Goal: Find specific page/section: Find specific page/section

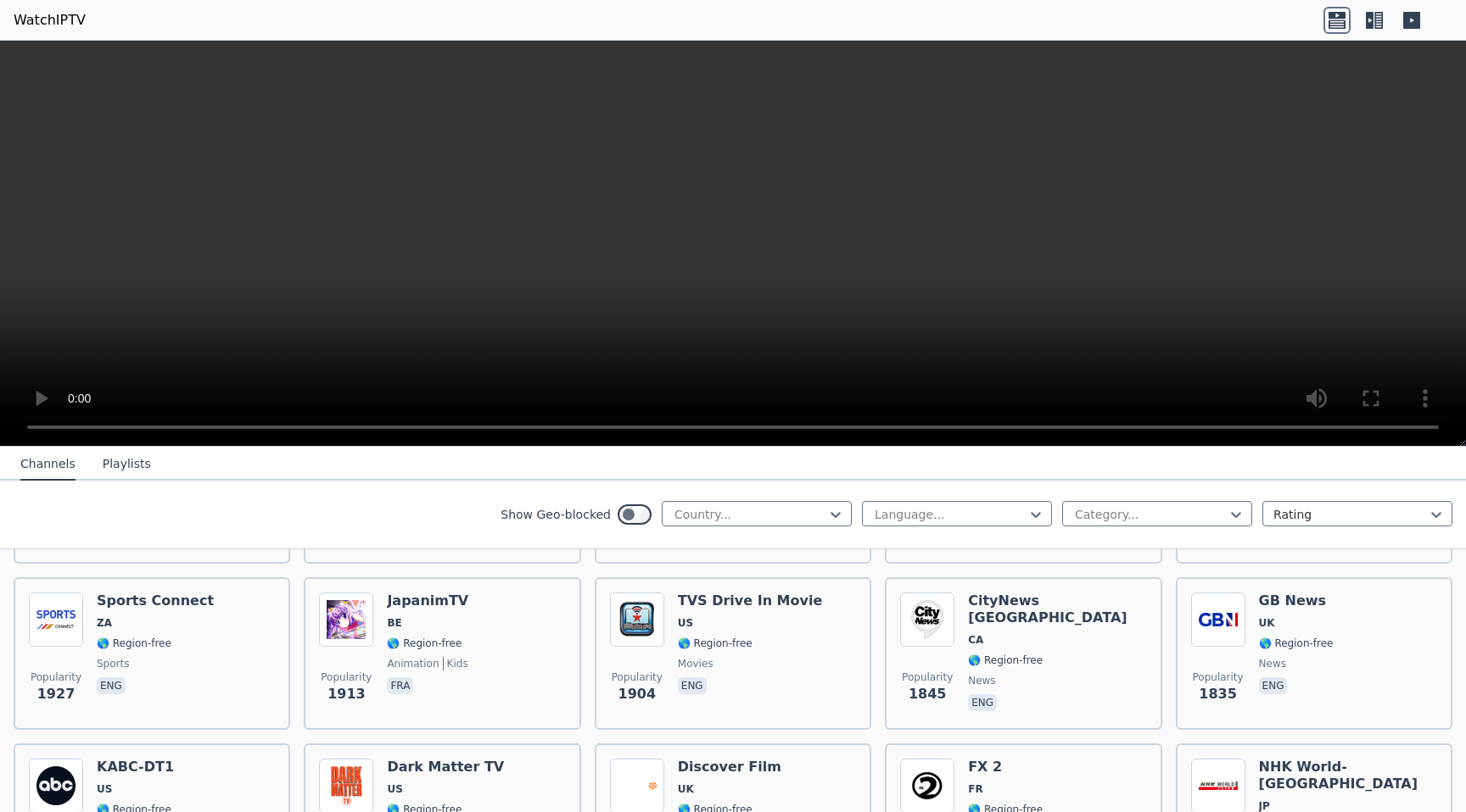
scroll to position [845, 0]
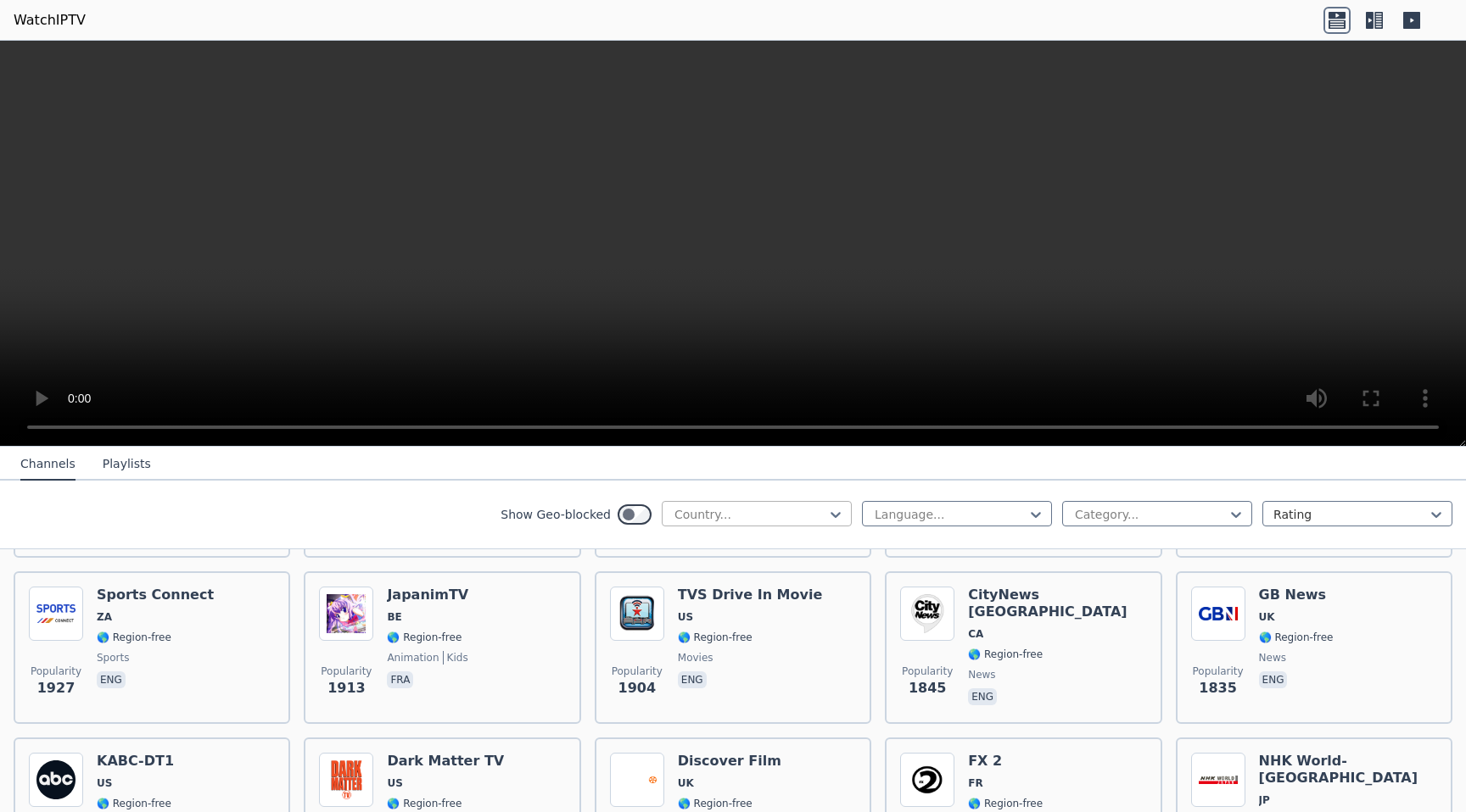
click at [709, 512] on div at bounding box center [750, 514] width 154 height 17
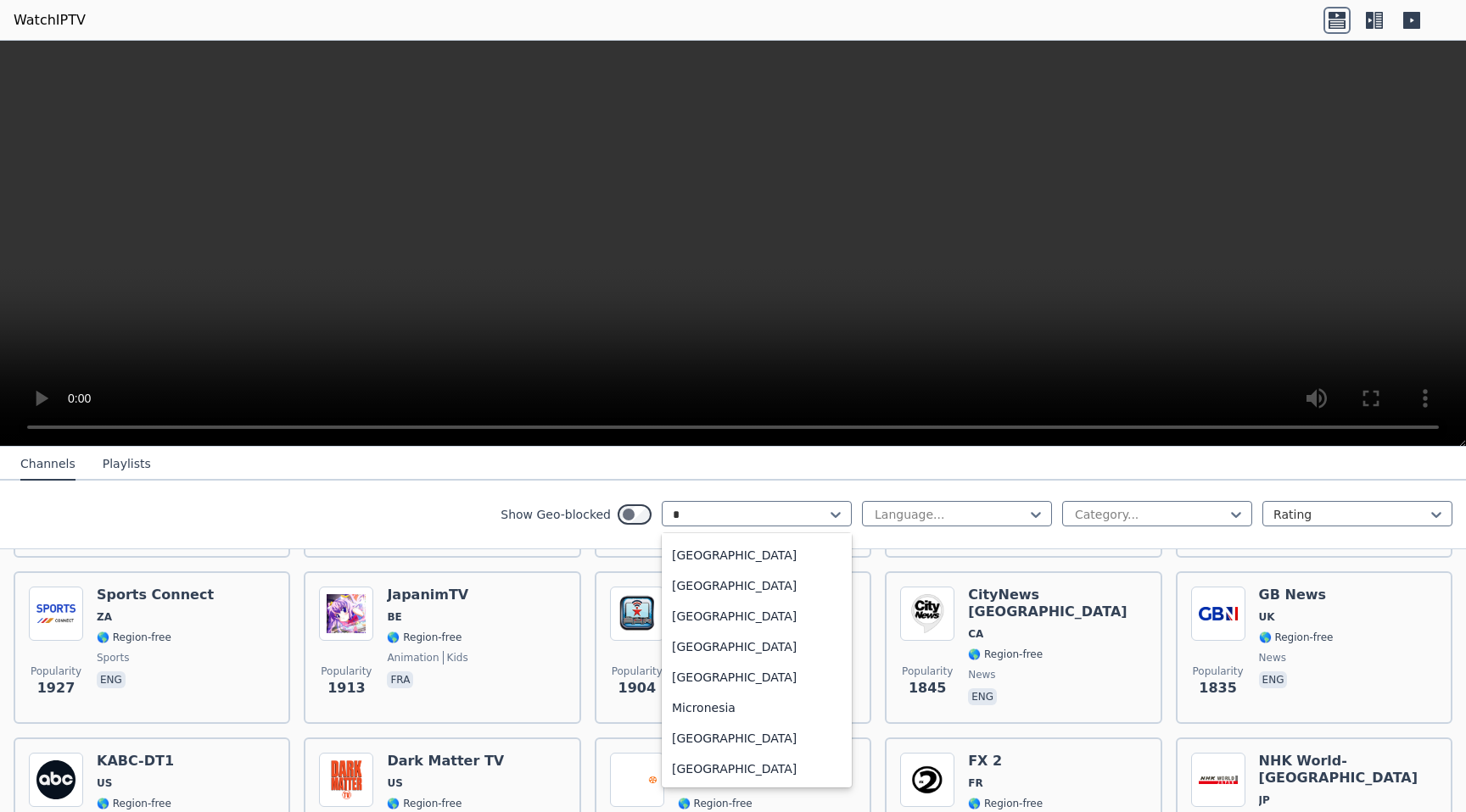
scroll to position [0, 0]
type input "**"
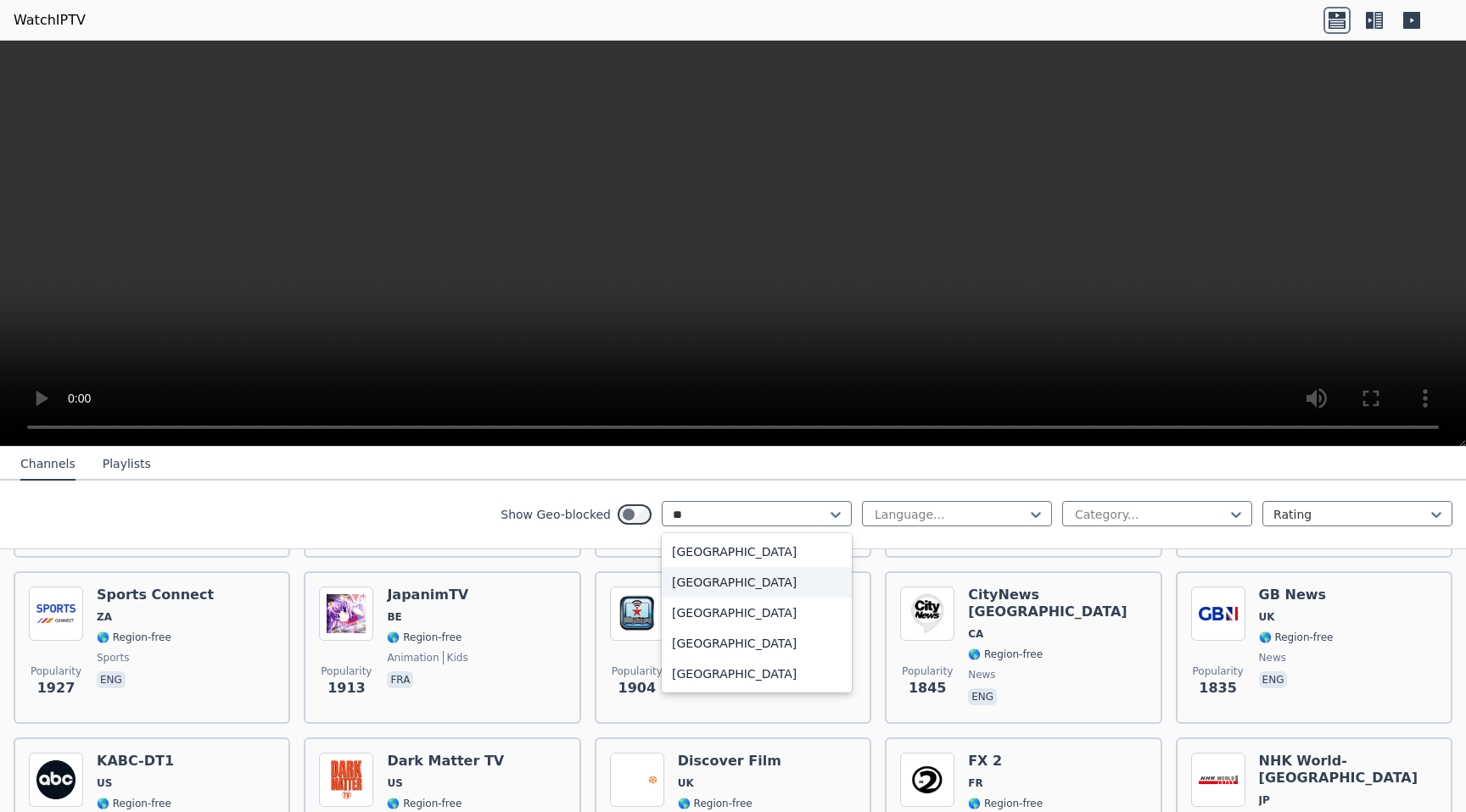
click at [693, 576] on div "[GEOGRAPHIC_DATA]" at bounding box center [756, 582] width 190 height 30
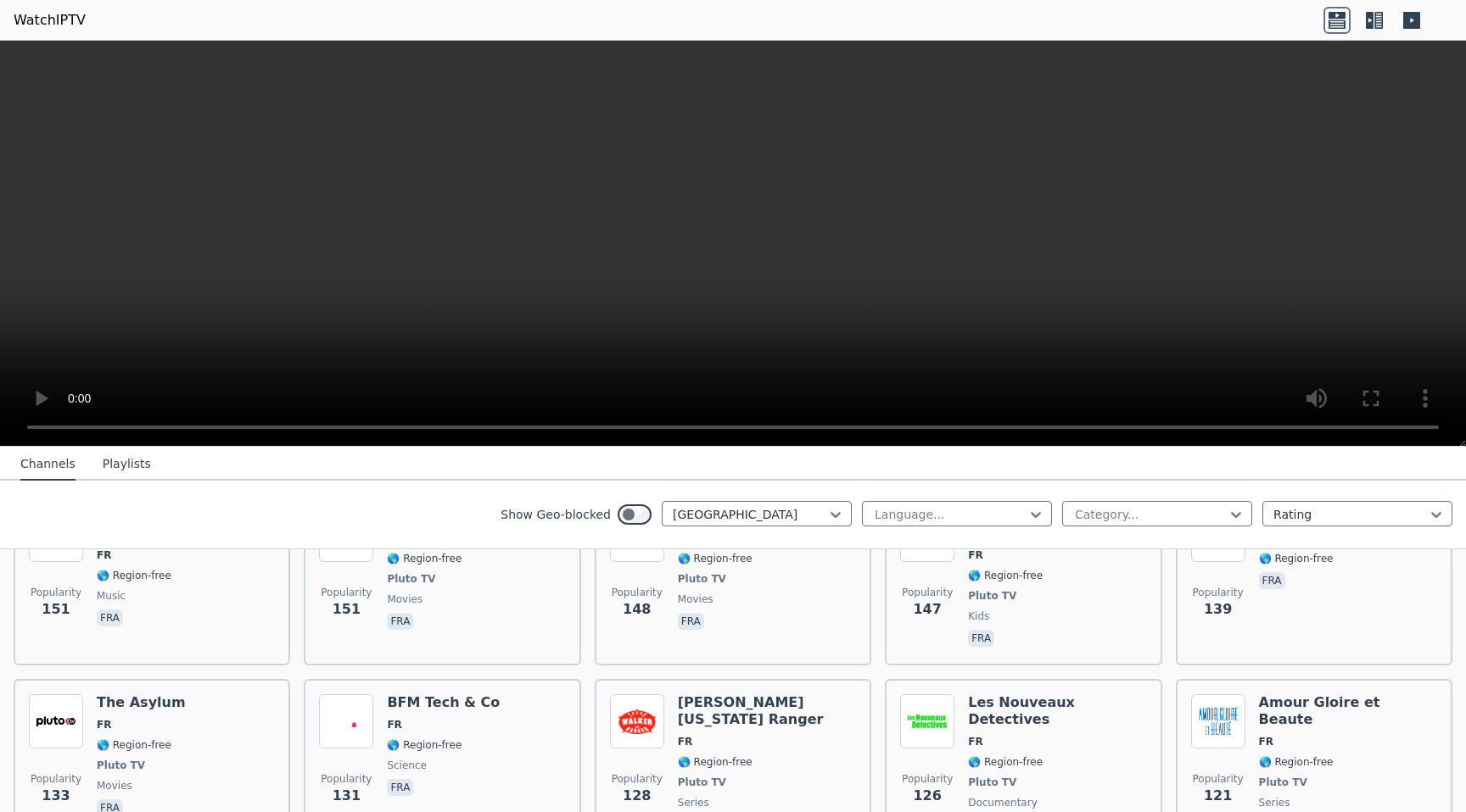
scroll to position [1605, 0]
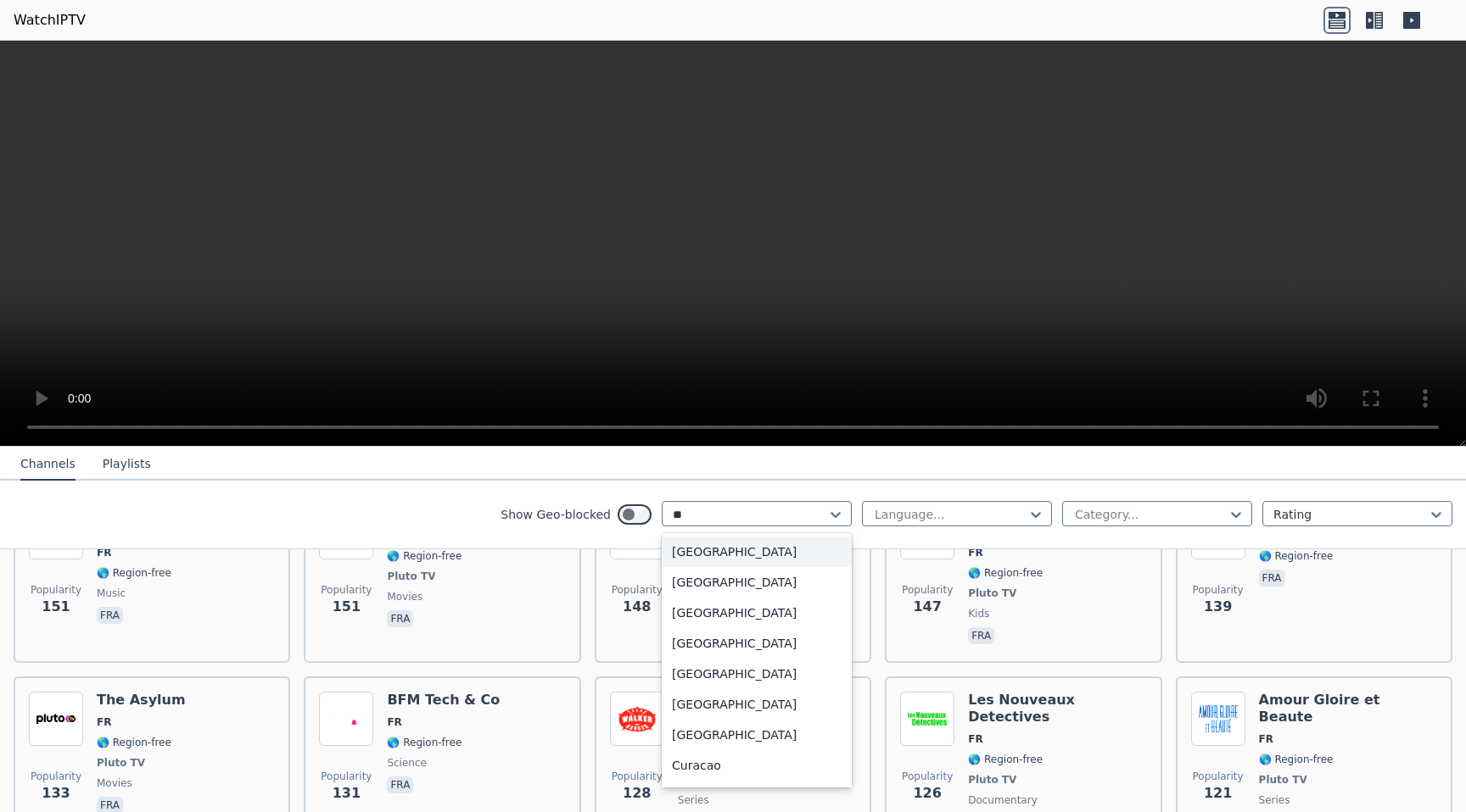
type input "*"
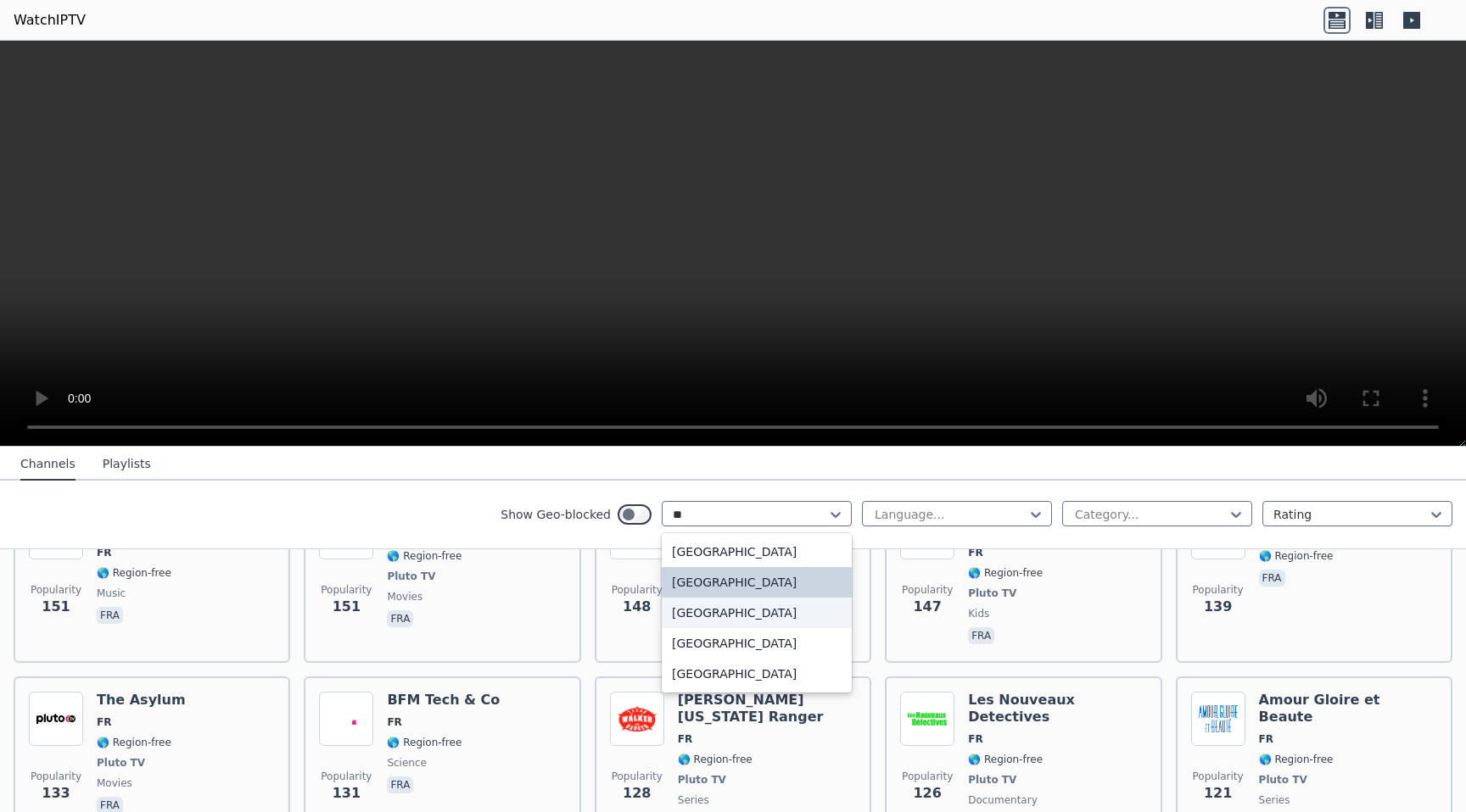
type input "***"
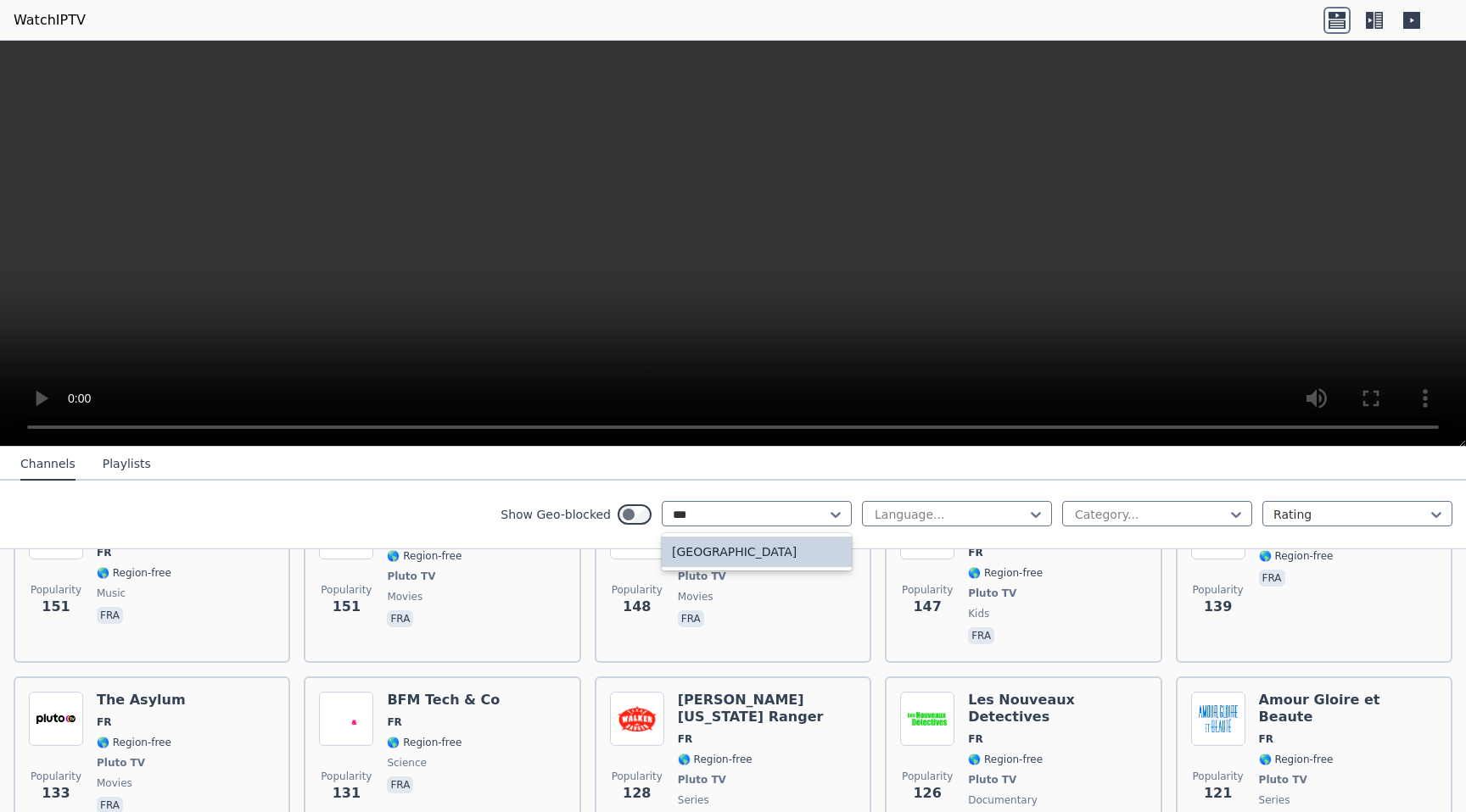
click at [704, 556] on div "[GEOGRAPHIC_DATA]" at bounding box center [756, 552] width 190 height 30
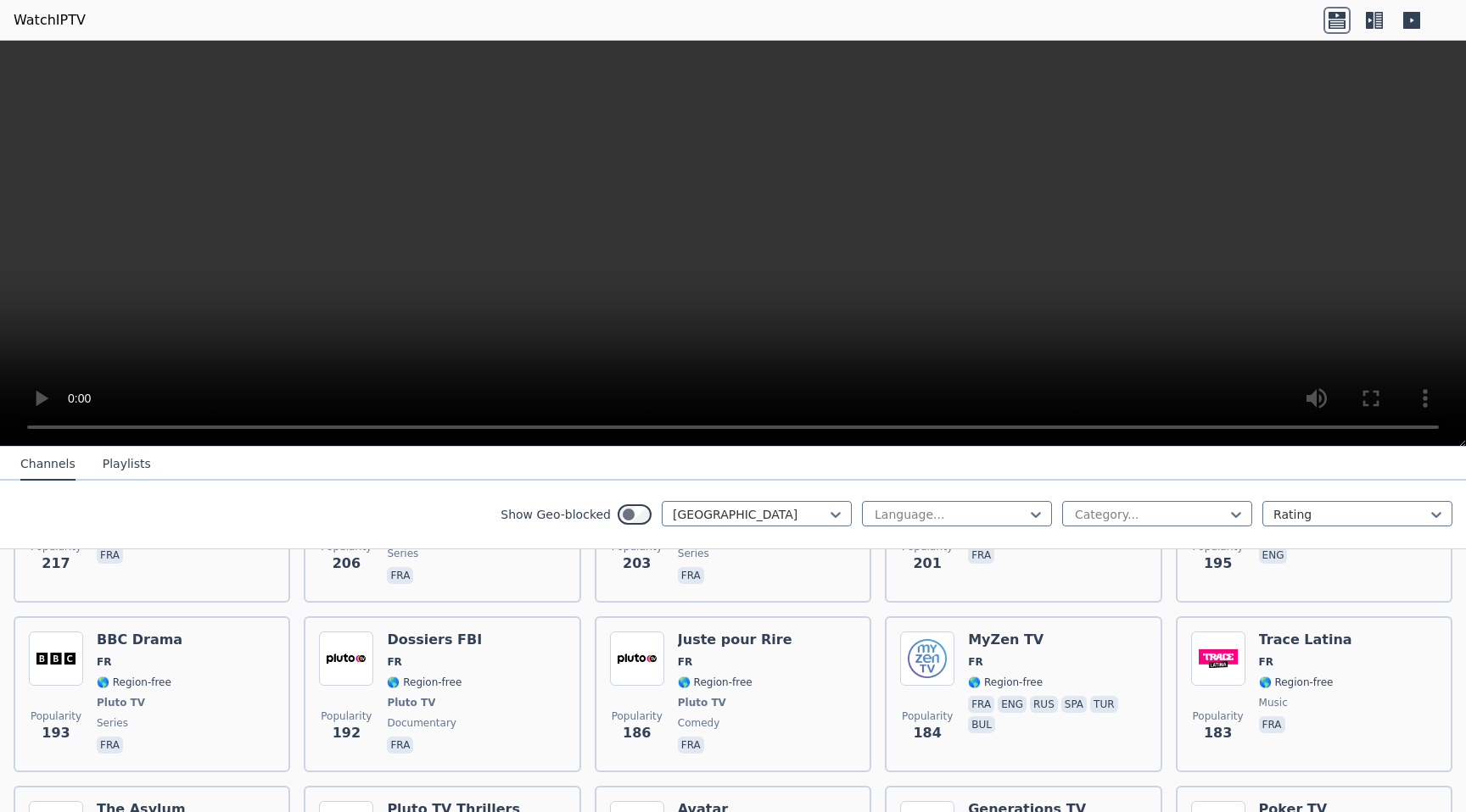
scroll to position [1174, 0]
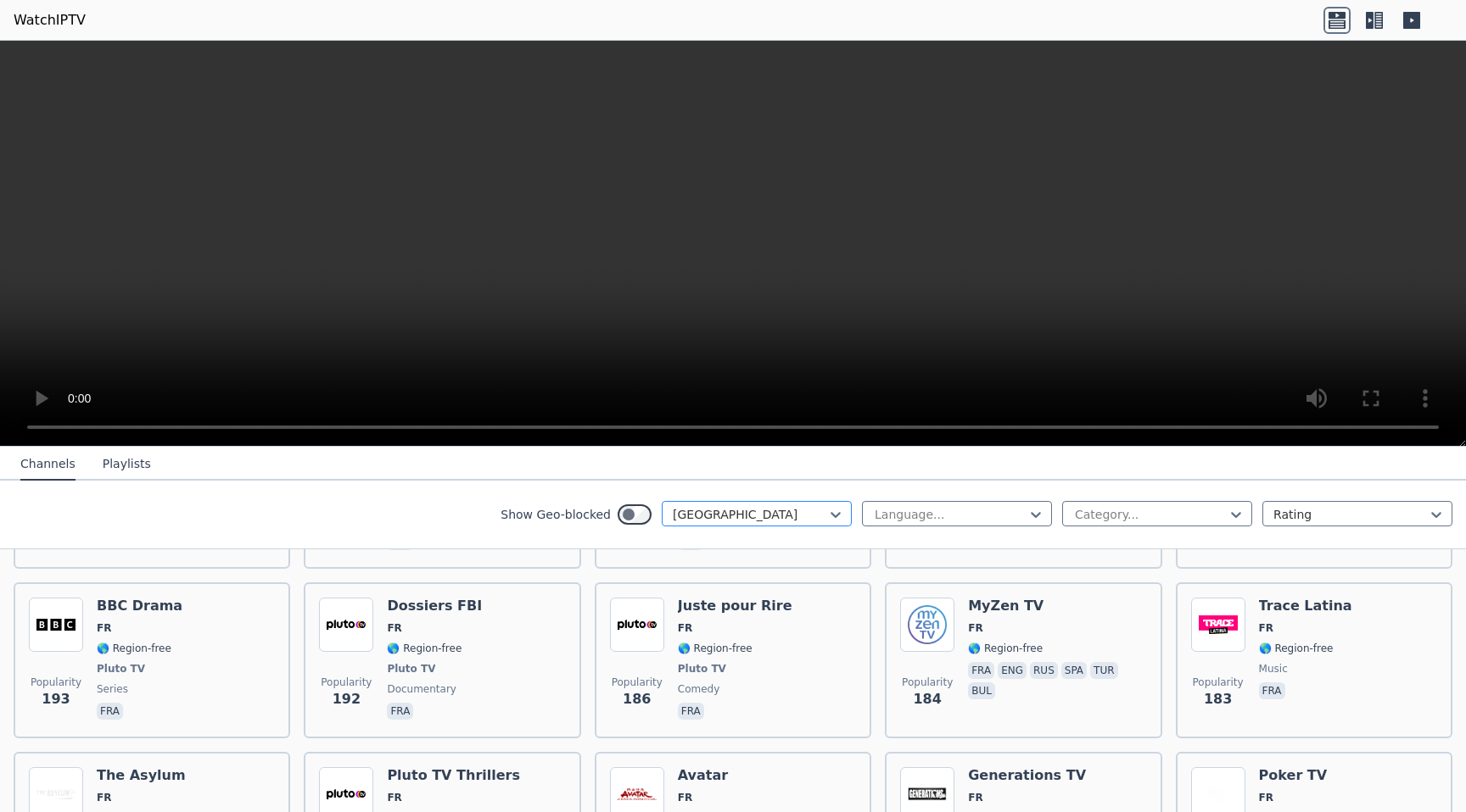
click at [697, 514] on div at bounding box center [750, 514] width 154 height 17
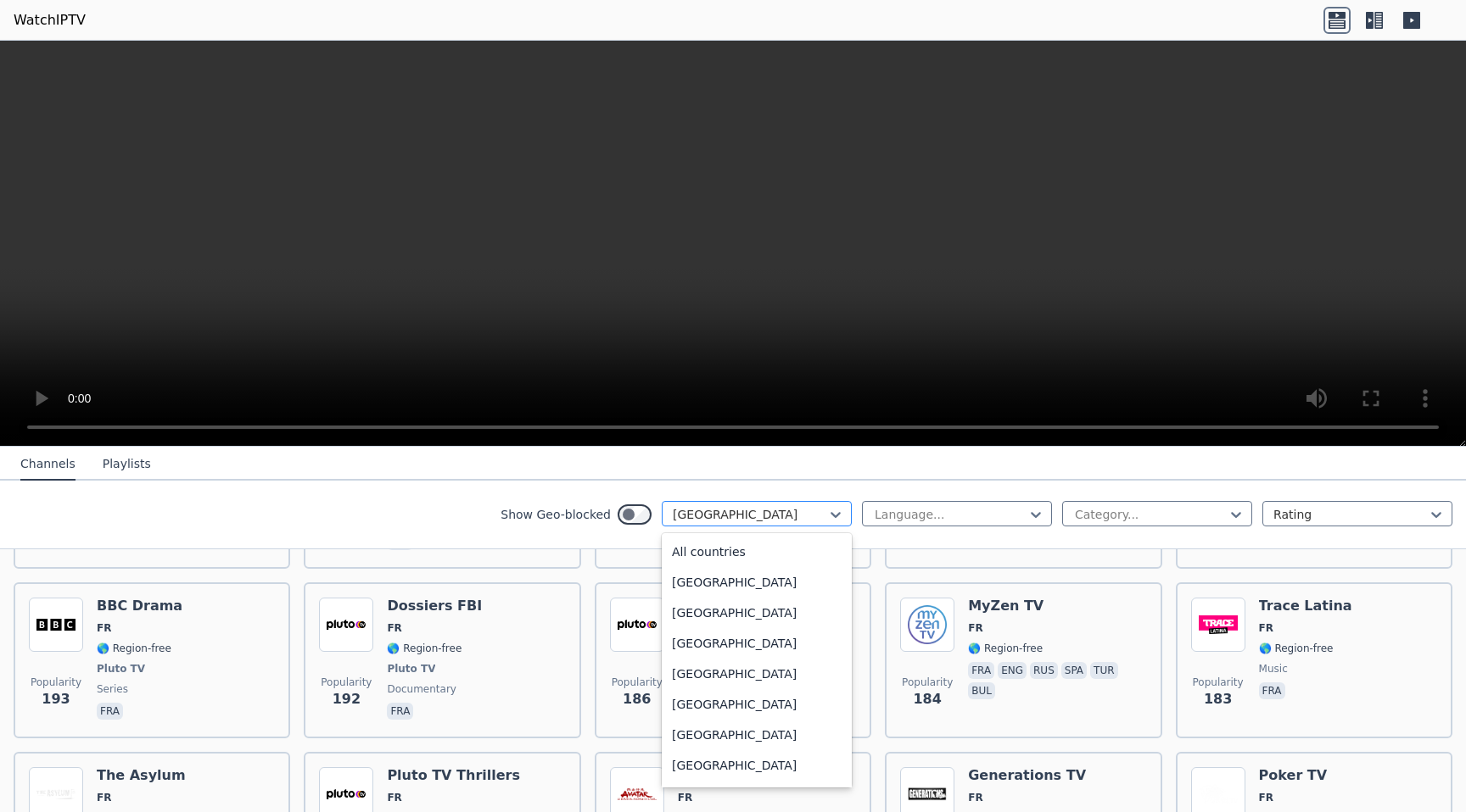
scroll to position [1791, 0]
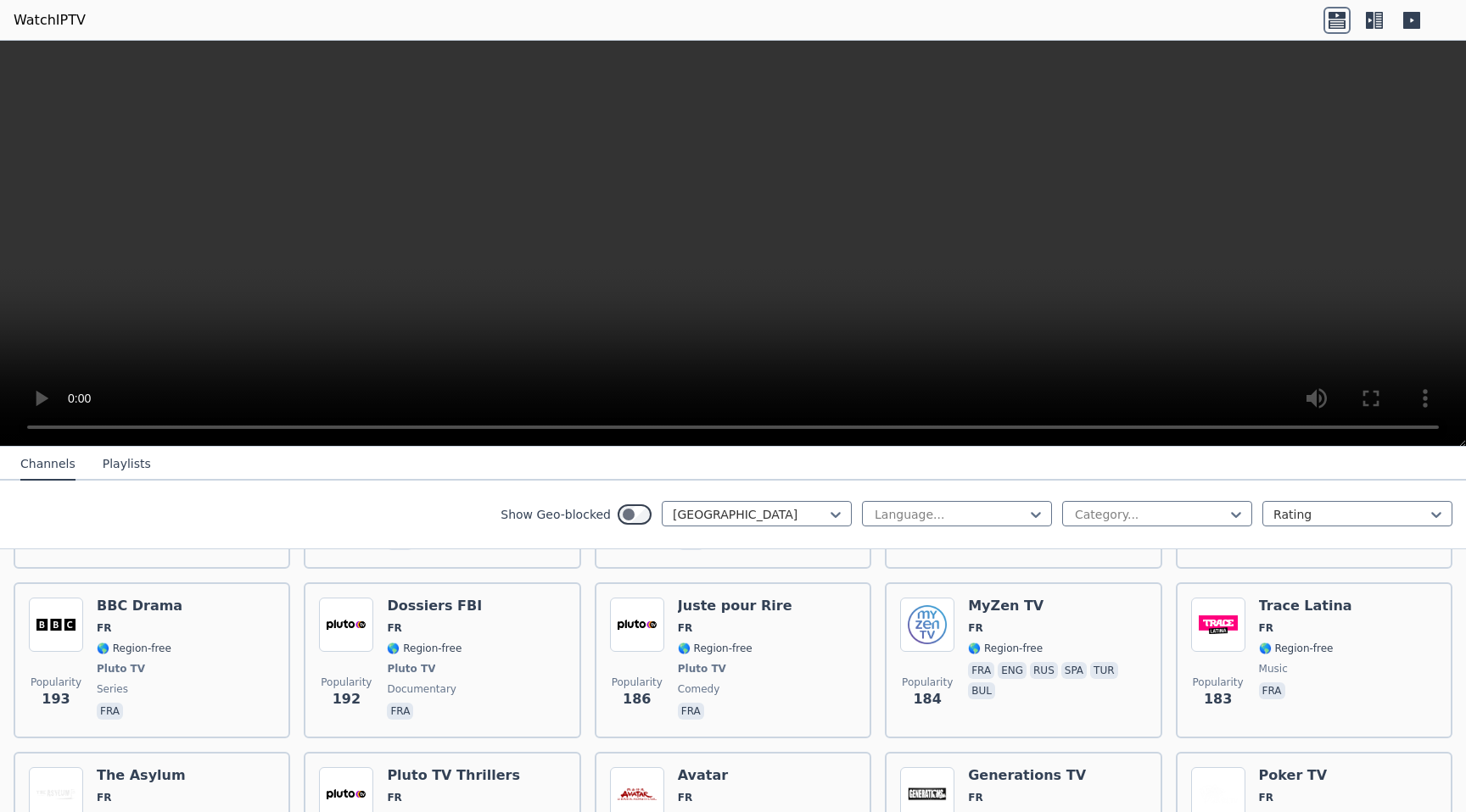
click at [103, 464] on button "Playlists" at bounding box center [127, 464] width 49 height 32
